Goal: Check status: Check status

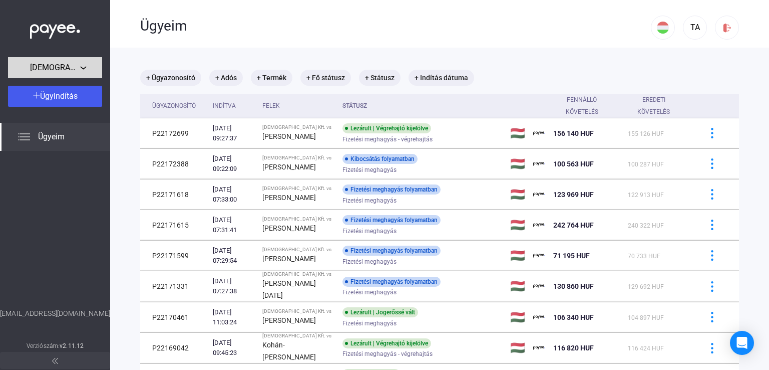
click at [62, 69] on span "[DEMOGRAPHIC_DATA] Kft." at bounding box center [55, 68] width 50 height 12
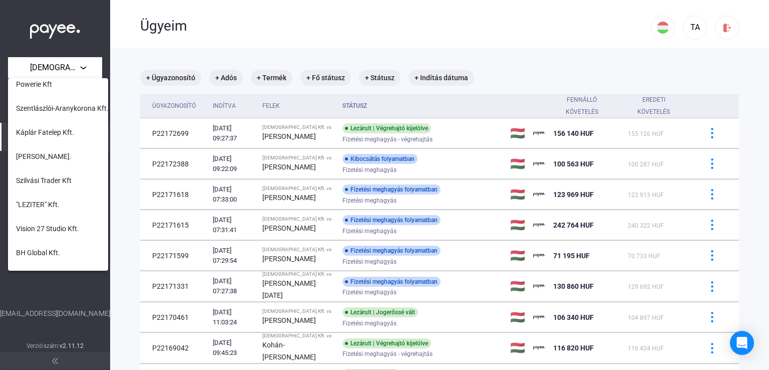
scroll to position [108, 0]
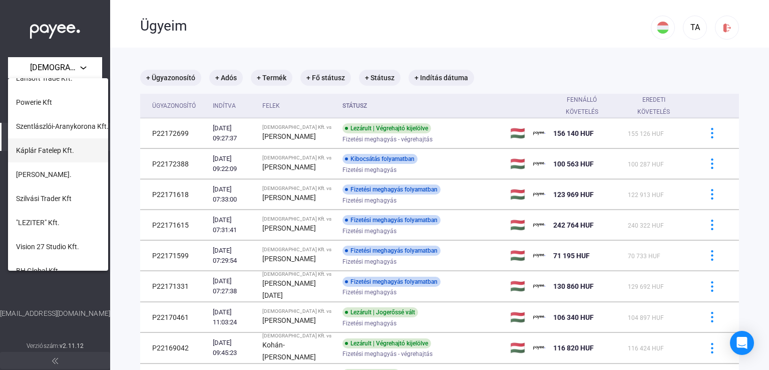
click at [74, 155] on button "Káplár Fatelep Kft." at bounding box center [58, 150] width 100 height 24
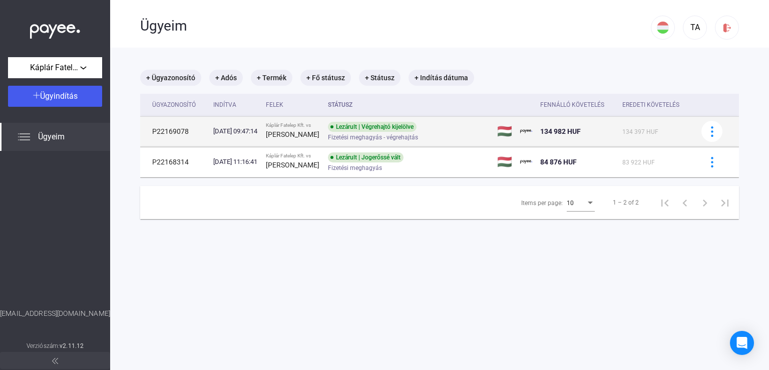
click at [319, 136] on div "[PERSON_NAME]" at bounding box center [293, 134] width 54 height 12
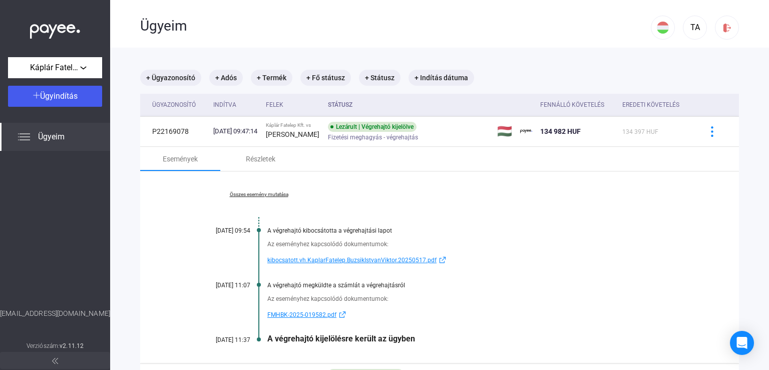
scroll to position [98, 0]
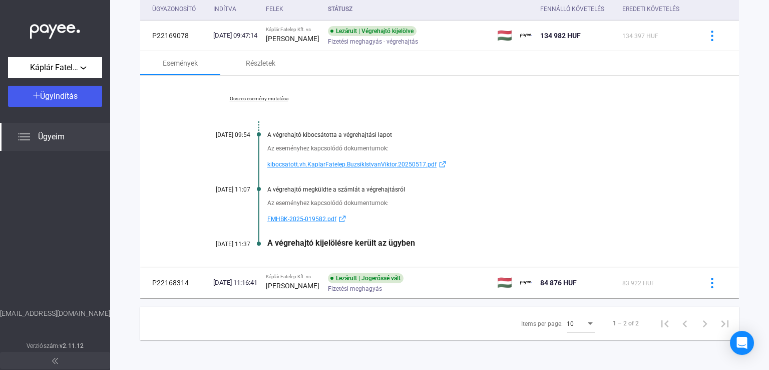
drag, startPoint x: 214, startPoint y: 242, endPoint x: 425, endPoint y: 242, distance: 210.9
click at [425, 242] on div "Összes esemény mutatása [DATE] 09:54 A végrehajtó kibocsátotta a végrehajtási l…" at bounding box center [439, 172] width 599 height 192
copy div "[DATE] 11:37 A végrehajtó kijelölésre került az ügyben"
